Goal: Use online tool/utility

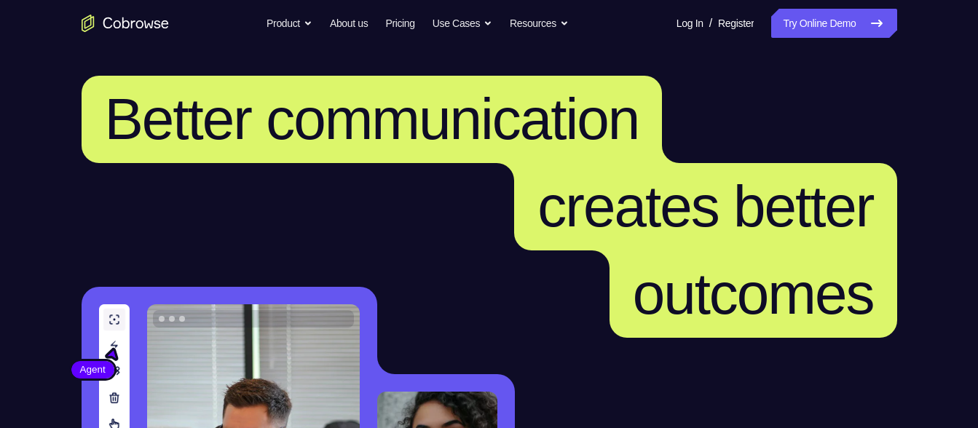
click at [859, 20] on link "Try Online Demo" at bounding box center [833, 23] width 125 height 29
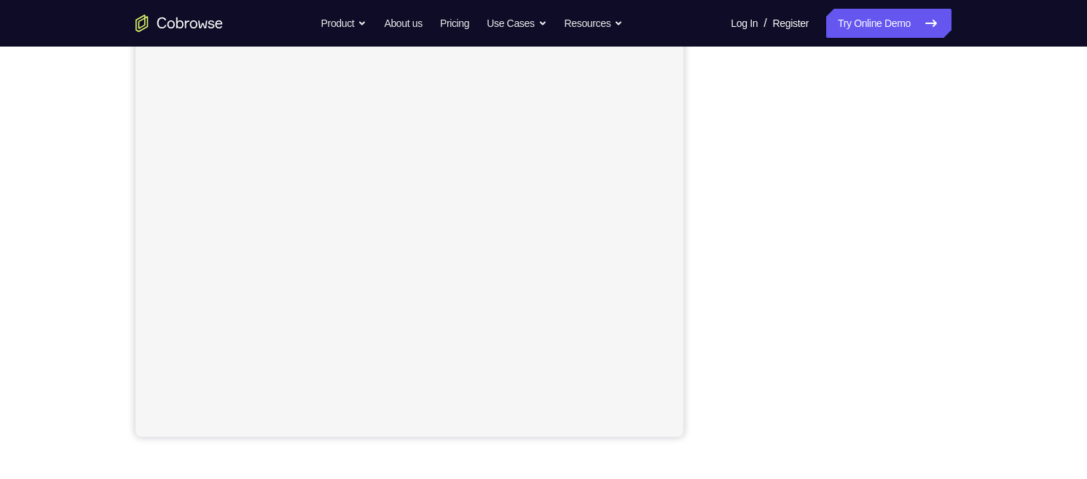
scroll to position [231, 0]
